Goal: Information Seeking & Learning: Learn about a topic

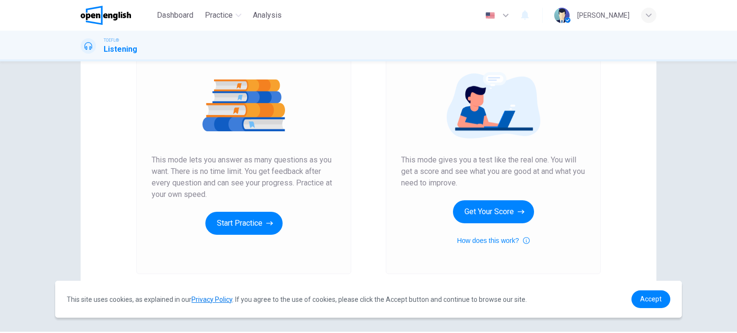
scroll to position [108, 0]
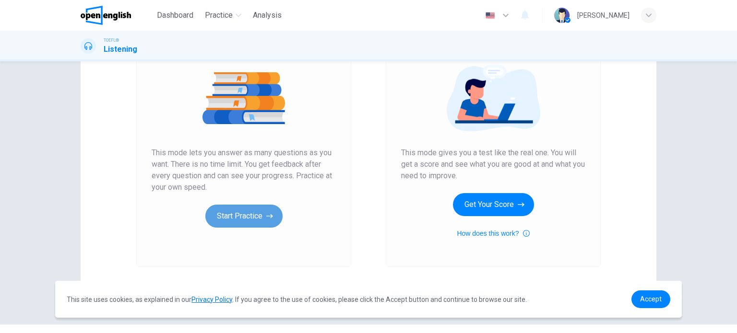
click at [248, 215] on button "Start Practice" at bounding box center [243, 216] width 77 height 23
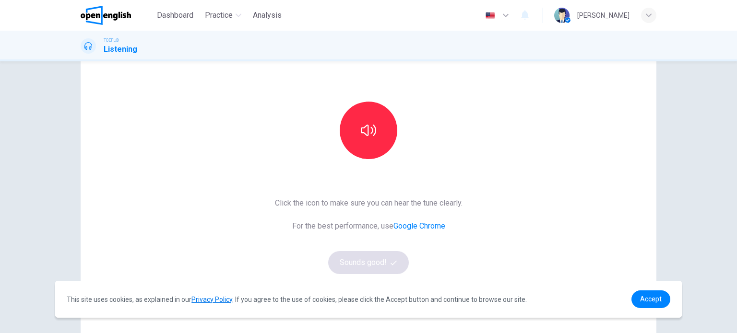
scroll to position [68, 0]
click at [367, 122] on icon "button" at bounding box center [368, 129] width 15 height 15
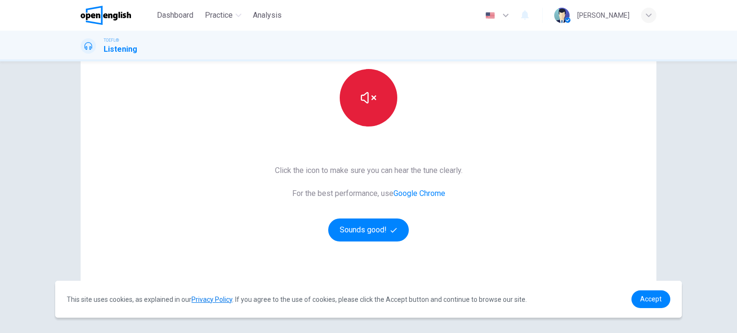
scroll to position [104, 0]
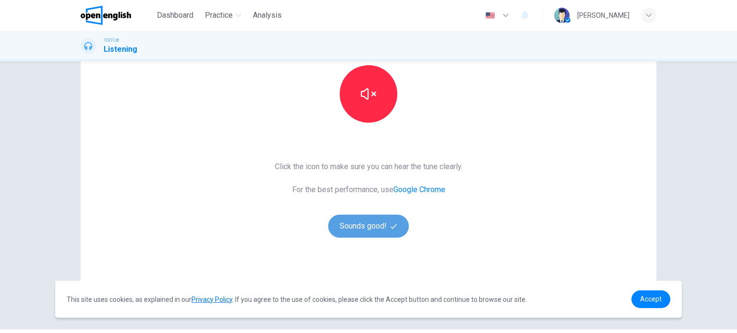
click at [347, 221] on button "Sounds good!" at bounding box center [368, 226] width 81 height 23
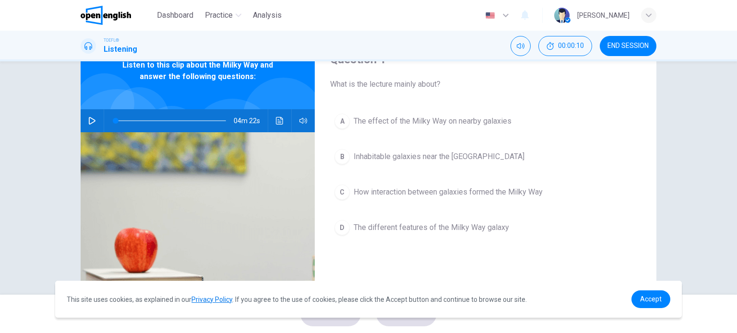
scroll to position [47, 0]
click at [88, 117] on button "button" at bounding box center [91, 121] width 15 height 23
click at [278, 124] on icon "Click to see the audio transcription" at bounding box center [280, 122] width 8 height 8
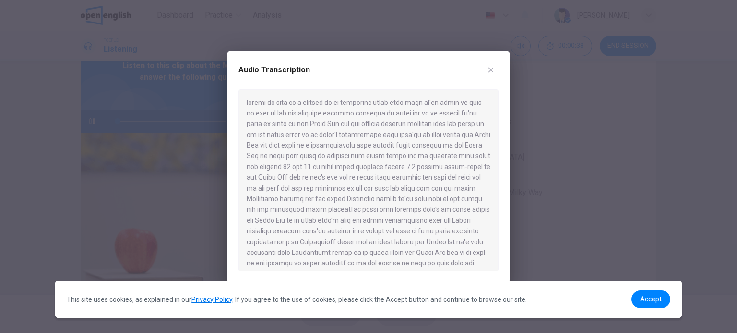
click at [493, 65] on button "button" at bounding box center [490, 69] width 15 height 15
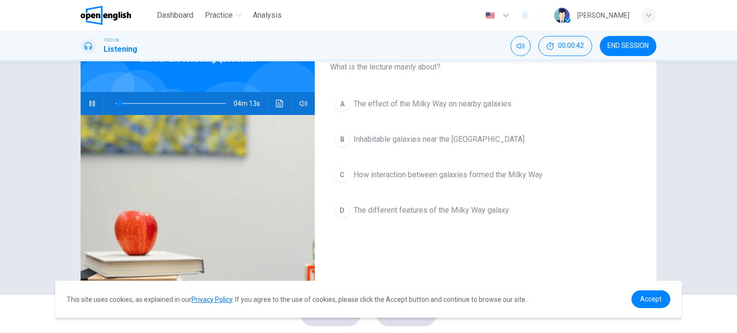
scroll to position [0, 0]
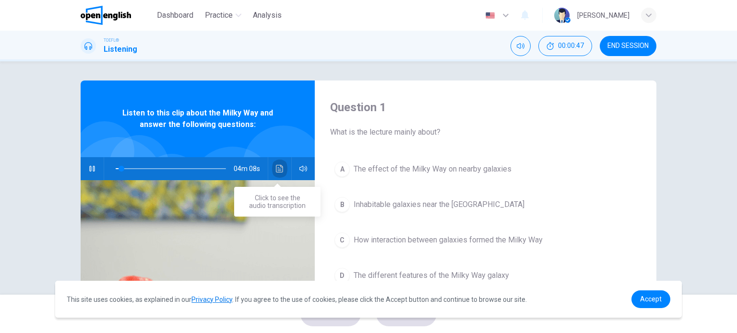
click at [277, 172] on icon "Click to see the audio transcription" at bounding box center [280, 169] width 8 height 8
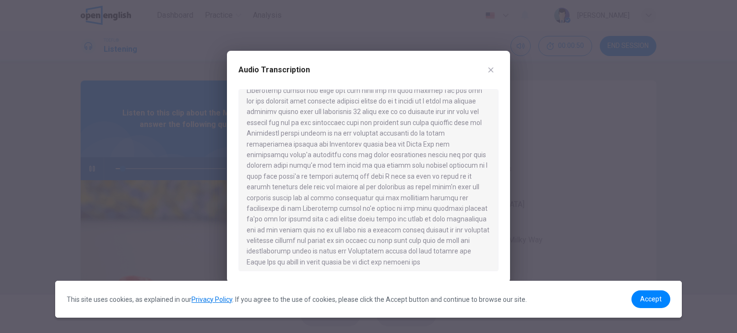
scroll to position [349, 0]
click at [492, 69] on icon "button" at bounding box center [491, 70] width 8 height 8
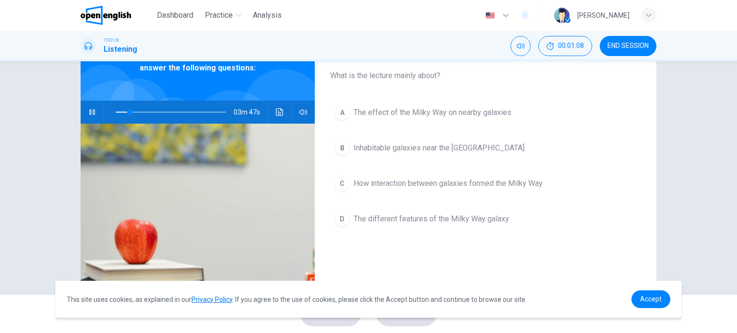
scroll to position [0, 0]
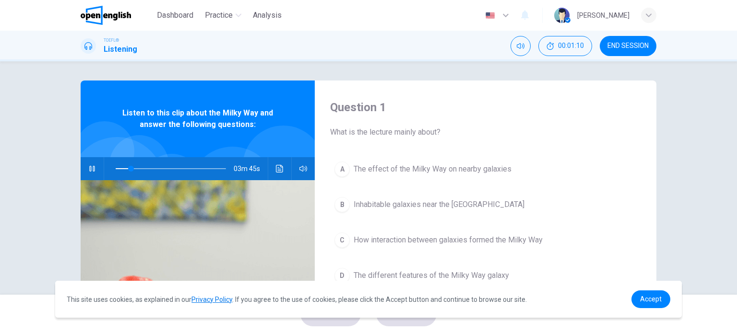
click at [511, 16] on icon "button" at bounding box center [506, 16] width 12 height 12
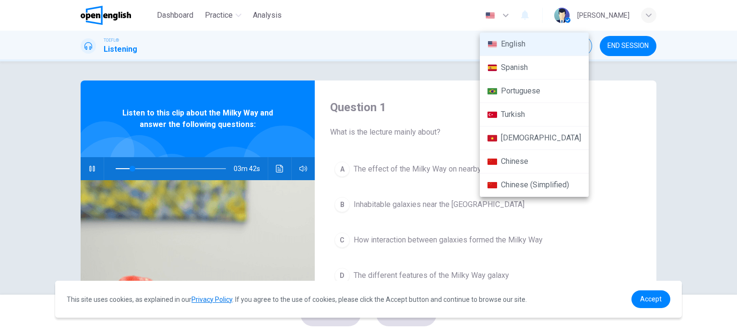
click at [540, 16] on div at bounding box center [368, 166] width 737 height 333
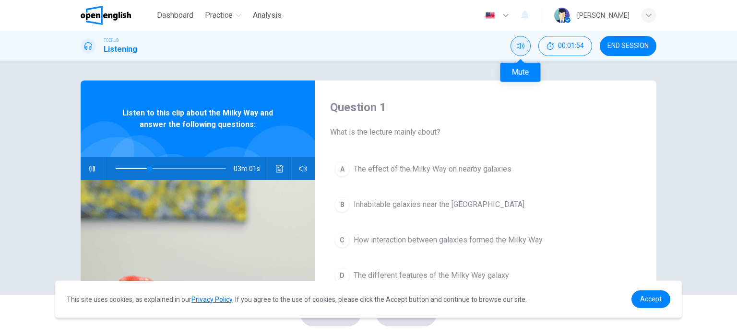
click at [521, 41] on button "Mute" at bounding box center [520, 46] width 20 height 20
type input "**"
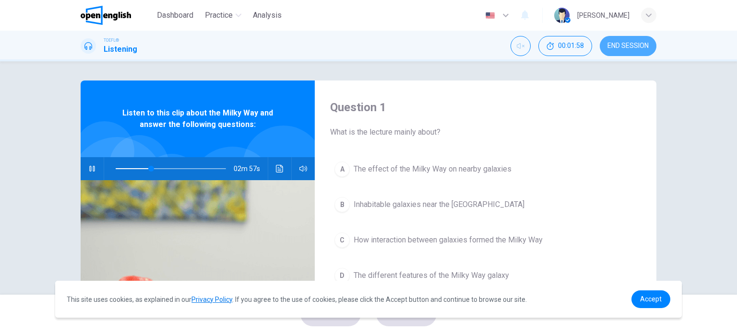
click at [633, 42] on span "END SESSION" at bounding box center [627, 46] width 41 height 8
